Goal: Transaction & Acquisition: Purchase product/service

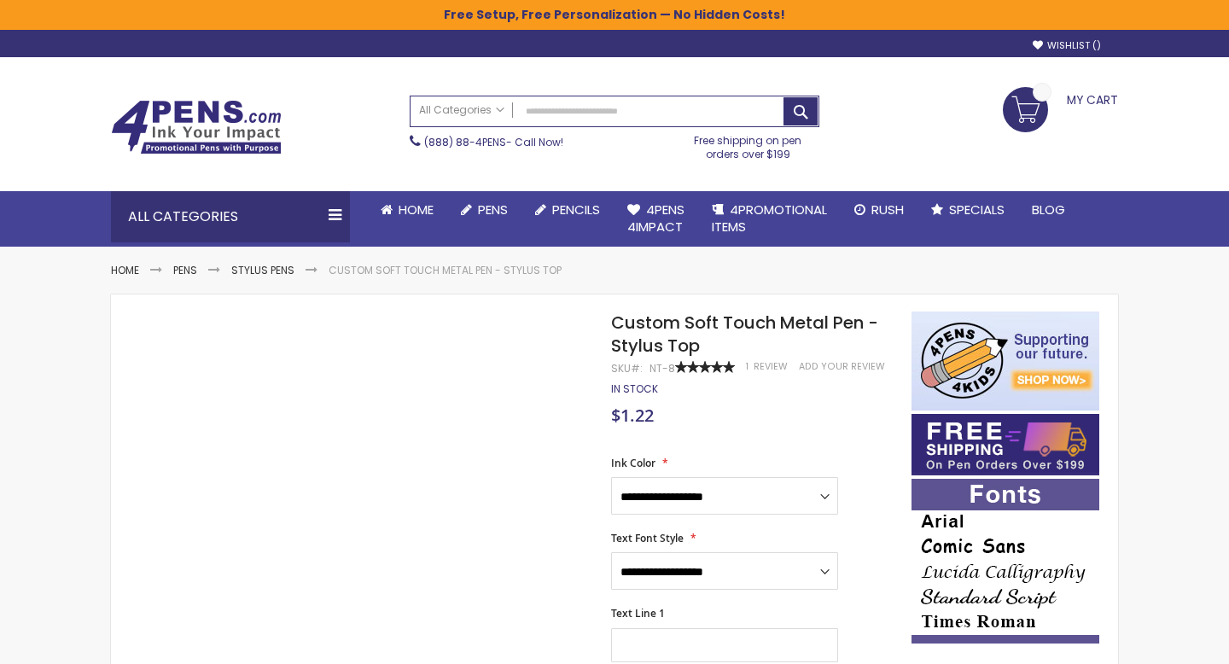
click at [1030, 108] on link "My Cart" at bounding box center [1060, 98] width 115 height 22
